Goal: Transaction & Acquisition: Purchase product/service

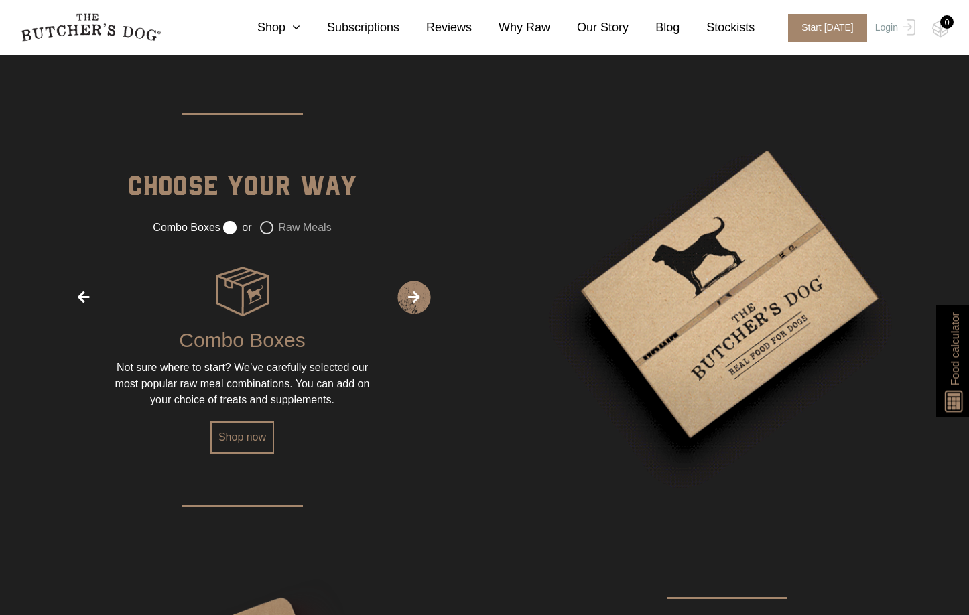
scroll to position [1876, 0]
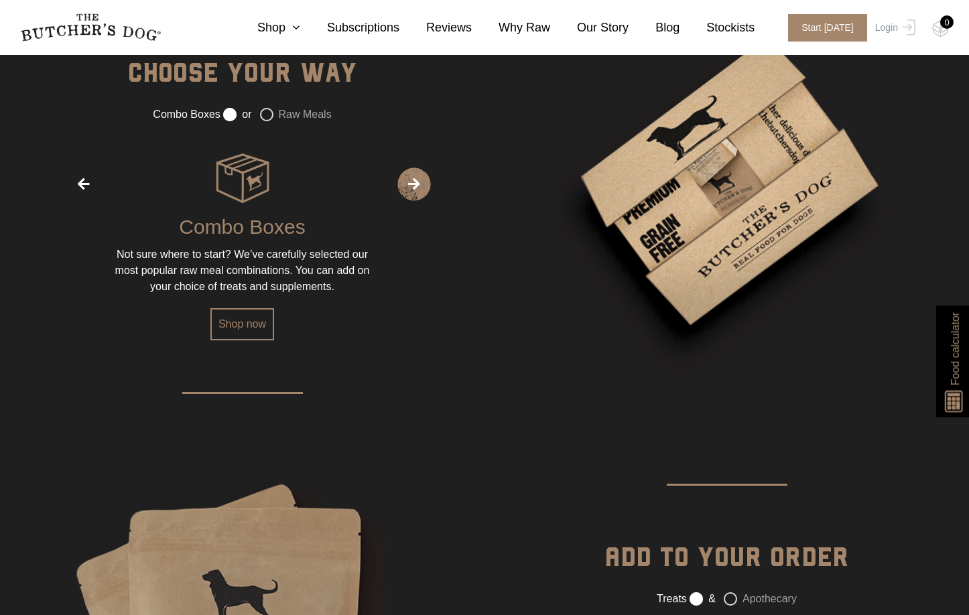
click at [271, 112] on label "Raw Meals" at bounding box center [296, 114] width 72 height 13
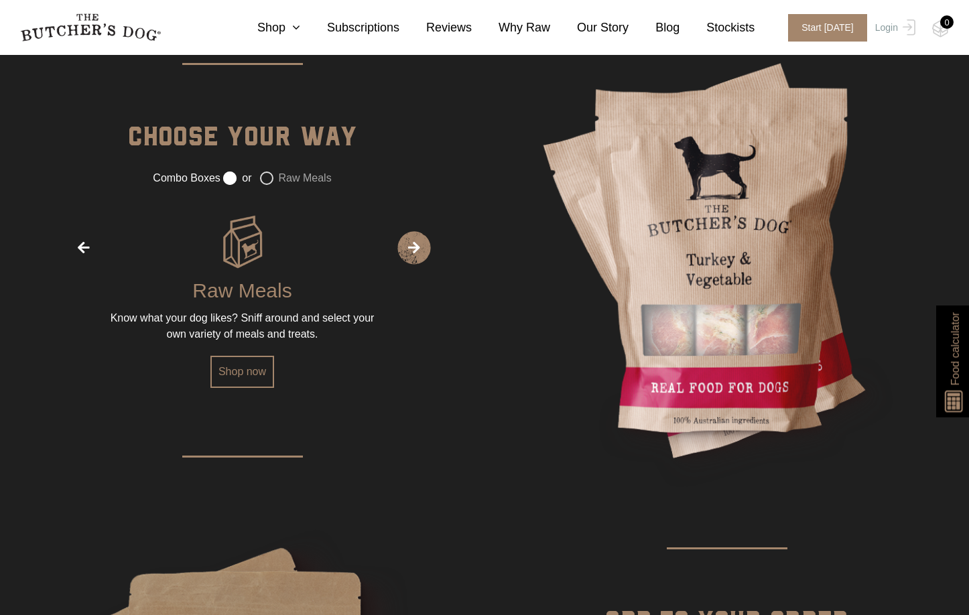
scroll to position [1541, 0]
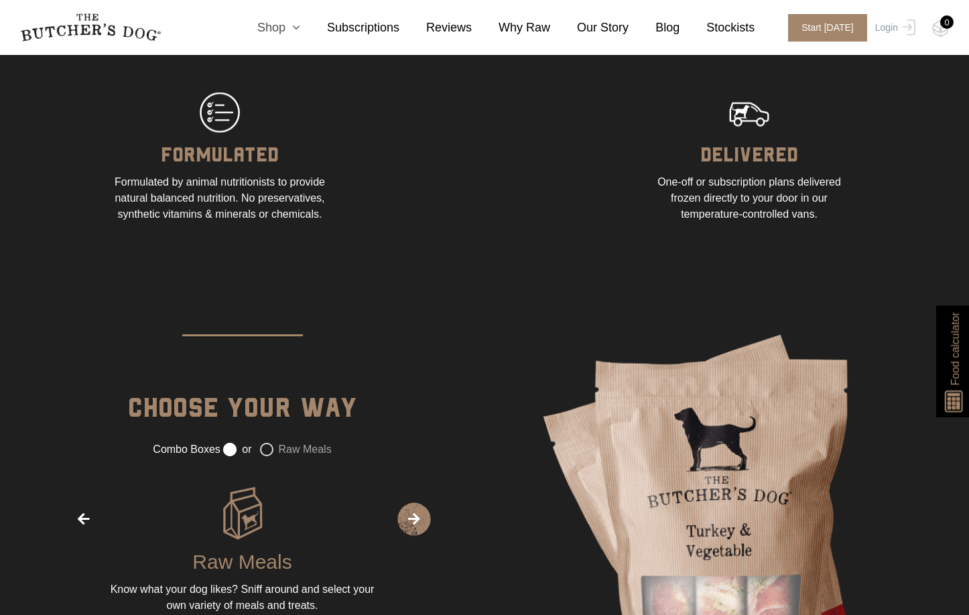
click at [300, 28] on icon at bounding box center [292, 27] width 15 height 12
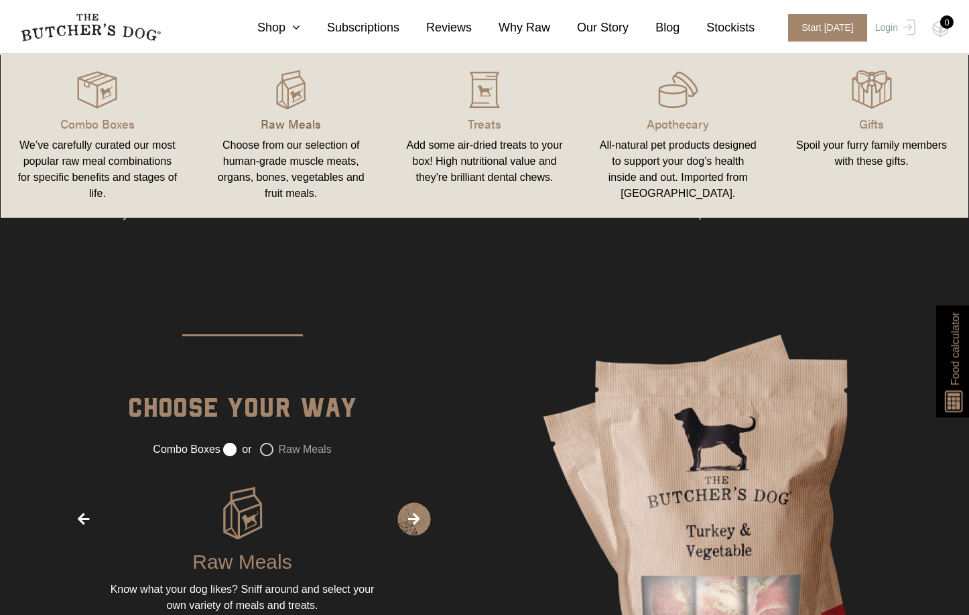
click at [299, 129] on p "Raw Meals" at bounding box center [290, 124] width 161 height 18
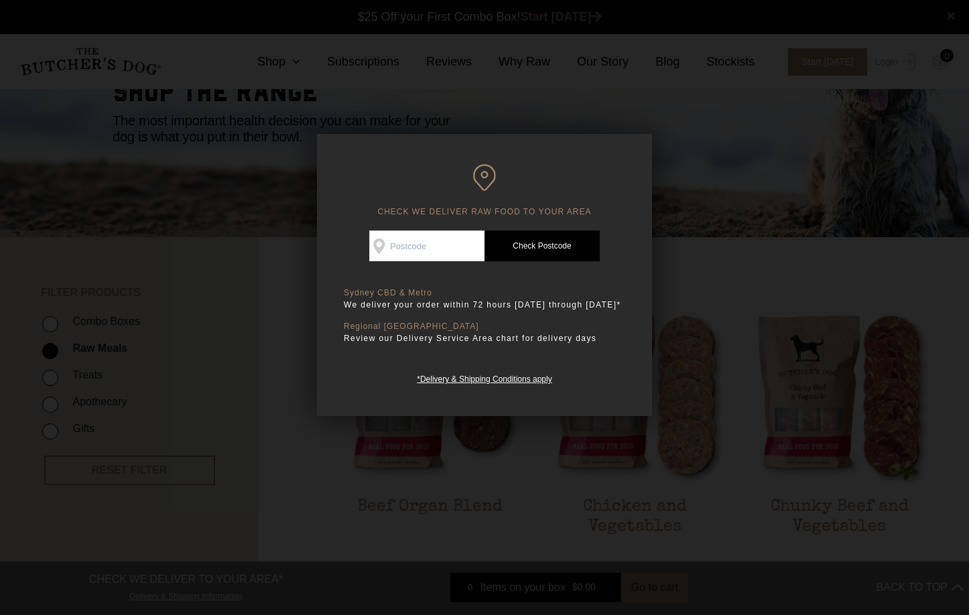
scroll to position [134, 0]
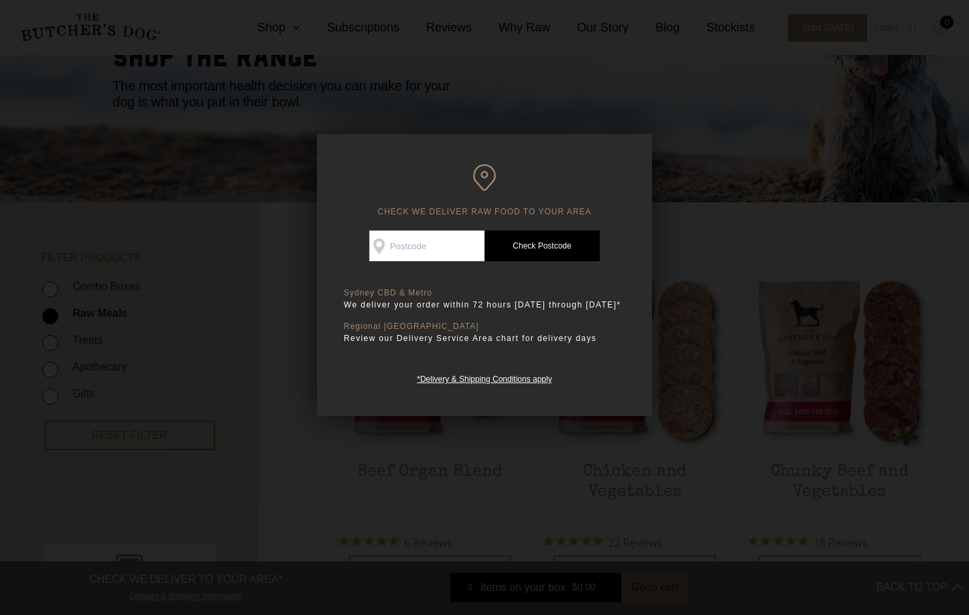
click at [453, 247] on input "Check Availability At" at bounding box center [426, 246] width 115 height 31
type input "2287"
click at [543, 243] on link "Check Postcode" at bounding box center [541, 246] width 115 height 31
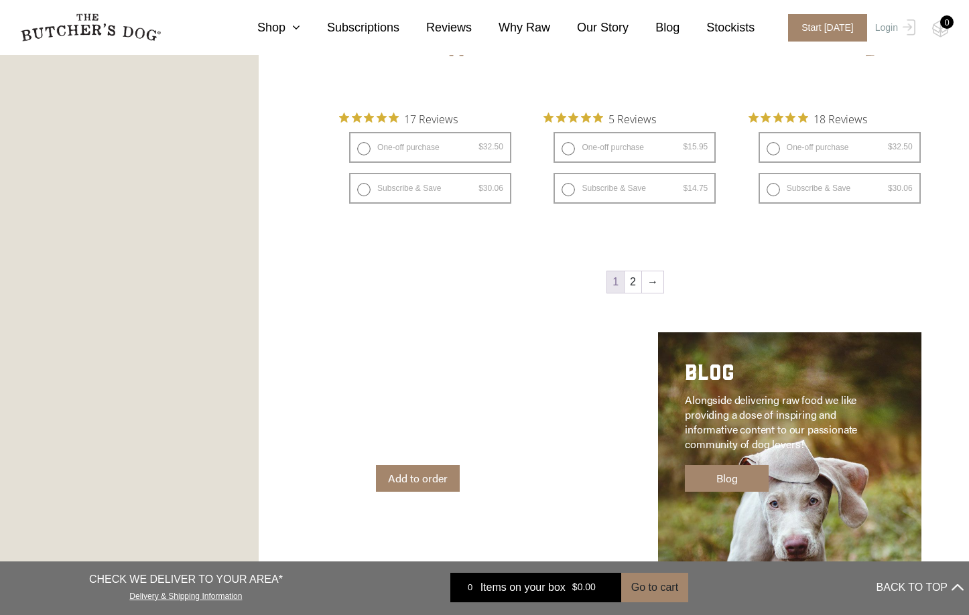
scroll to position [1608, 0]
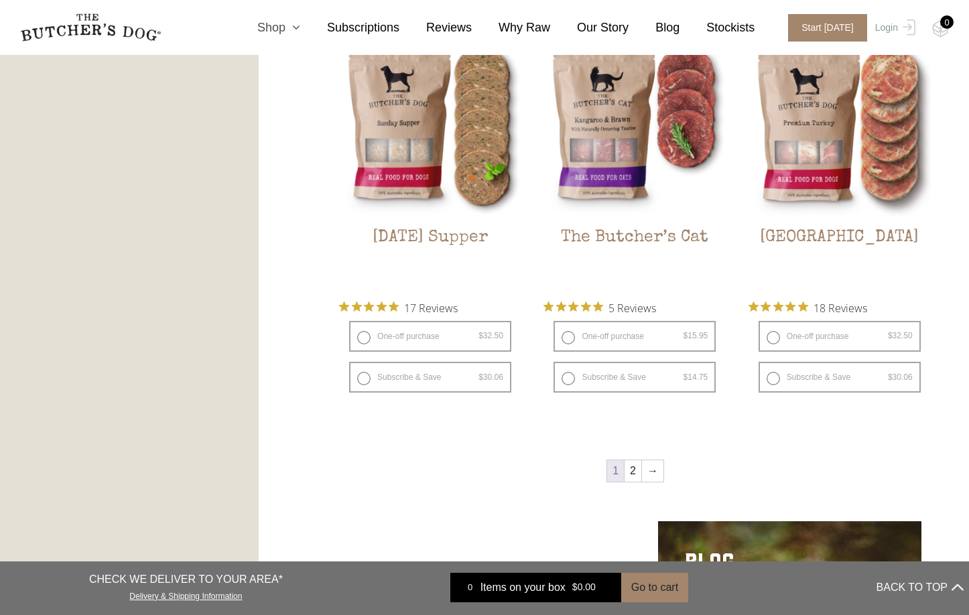
click at [300, 27] on icon at bounding box center [292, 27] width 15 height 12
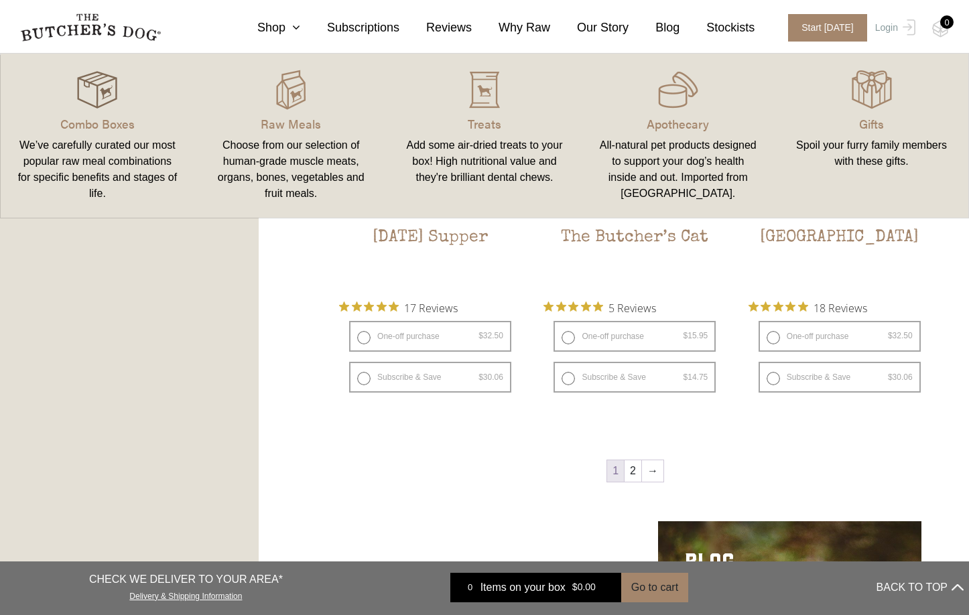
click at [96, 87] on img at bounding box center [97, 90] width 40 height 40
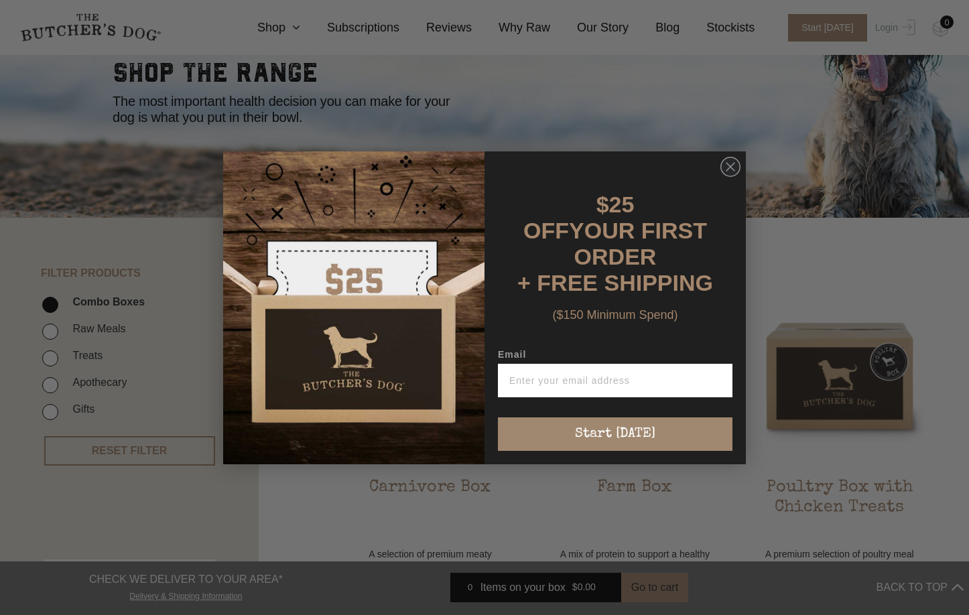
scroll to position [268, 0]
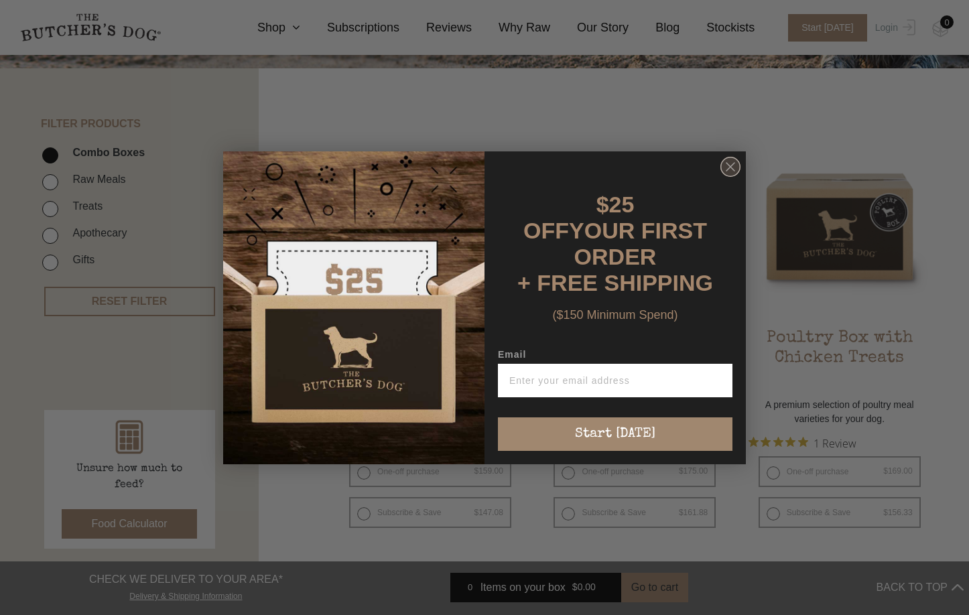
click at [726, 170] on circle "Close dialog" at bounding box center [730, 166] width 19 height 19
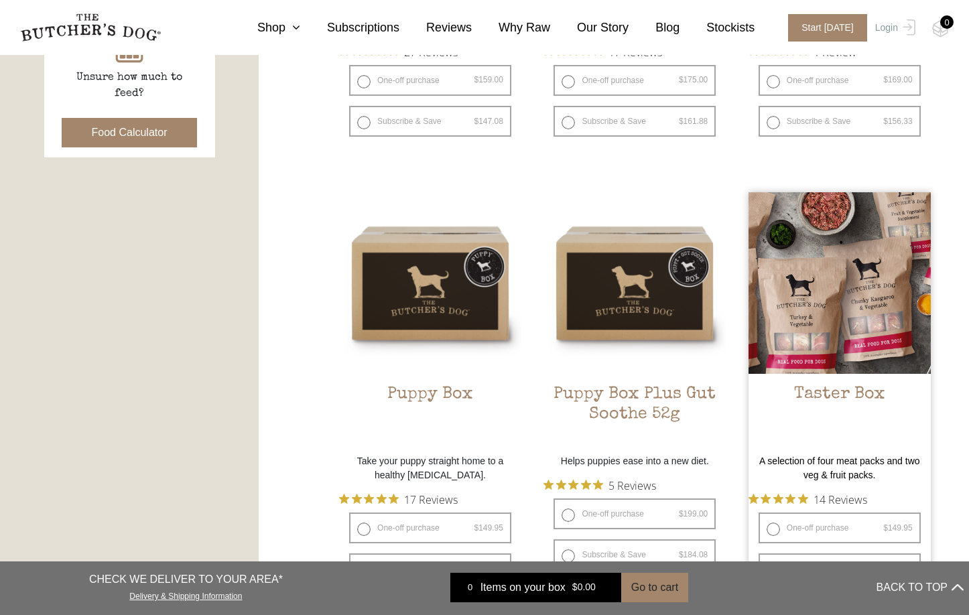
scroll to position [737, 0]
